Goal: Task Accomplishment & Management: Complete application form

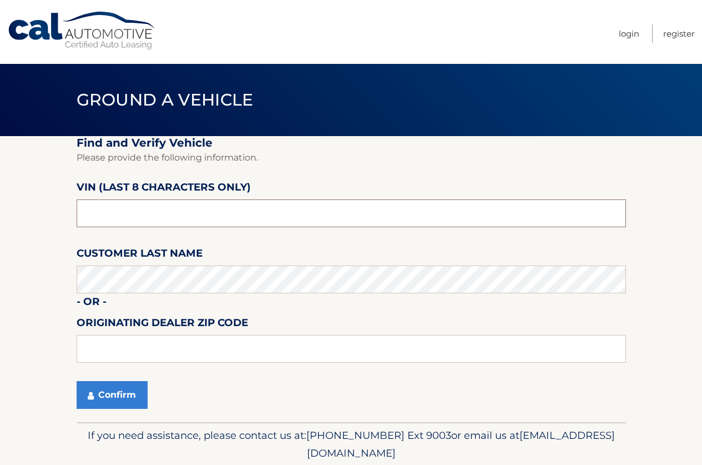
click at [144, 212] on input "text" at bounding box center [351, 213] width 549 height 28
type input "[PERSON_NAME]"
click at [93, 401] on button "Confirm" at bounding box center [112, 395] width 71 height 28
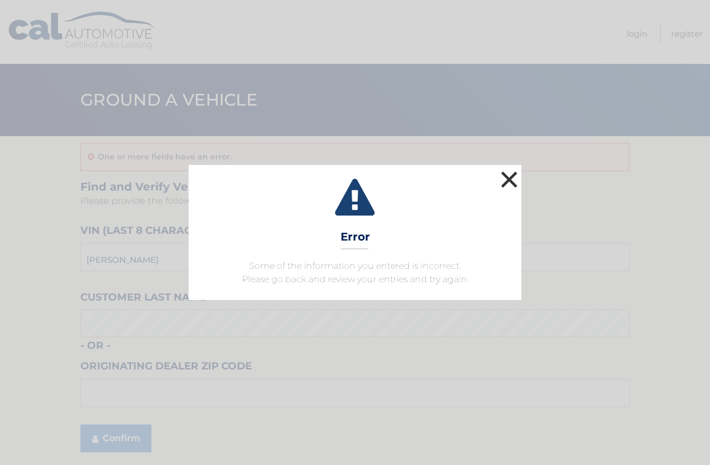
click at [510, 178] on button "×" at bounding box center [509, 179] width 22 height 22
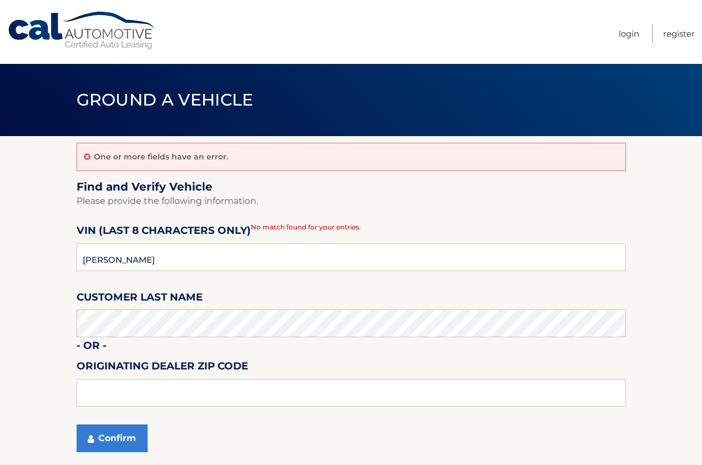
click at [25, 336] on section "One or more fields have an error. Find and Verify Vehicle Please provide the fo…" at bounding box center [351, 300] width 702 height 329
click at [392, 220] on fieldset "Find and Verify Vehicle Please provide the following information. VIN (last 8 c…" at bounding box center [351, 323] width 549 height 286
click at [431, 219] on fieldset "Find and Verify Vehicle Please provide the following information. VIN (last 8 c…" at bounding box center [351, 323] width 549 height 286
click at [578, 218] on fieldset "Find and Verify Vehicle Please provide the following information. VIN (last 8 c…" at bounding box center [351, 323] width 549 height 286
click at [650, 219] on section "One or more fields have an error. Find and Verify Vehicle Please provide the fo…" at bounding box center [351, 300] width 702 height 329
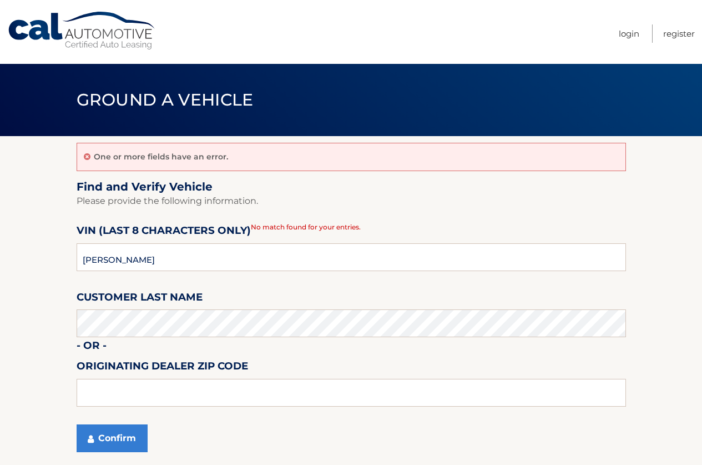
click at [669, 202] on section "One or more fields have an error. Find and Verify Vehicle Please provide the fo…" at bounding box center [351, 300] width 702 height 329
click at [161, 258] on input "[PERSON_NAME]" at bounding box center [351, 257] width 549 height 28
drag, startPoint x: 188, startPoint y: 261, endPoint x: 28, endPoint y: 267, distance: 160.5
click at [28, 267] on section "One or more fields have an error. Find and Verify Vehicle Please provide the fo…" at bounding box center [351, 300] width 702 height 329
